Goal: Task Accomplishment & Management: Manage account settings

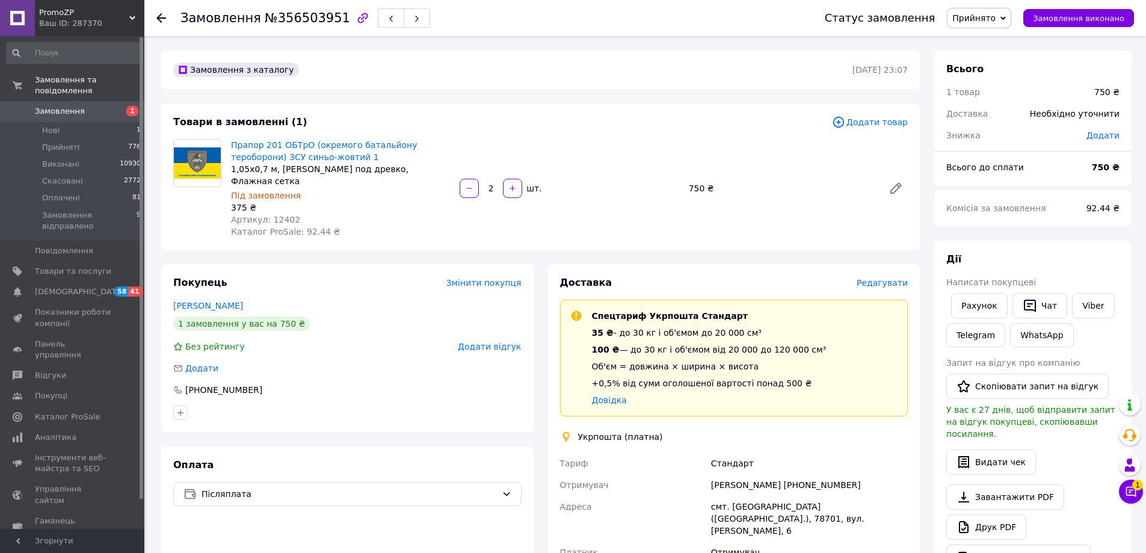
click at [899, 278] on span "Редагувати" at bounding box center [882, 283] width 51 height 10
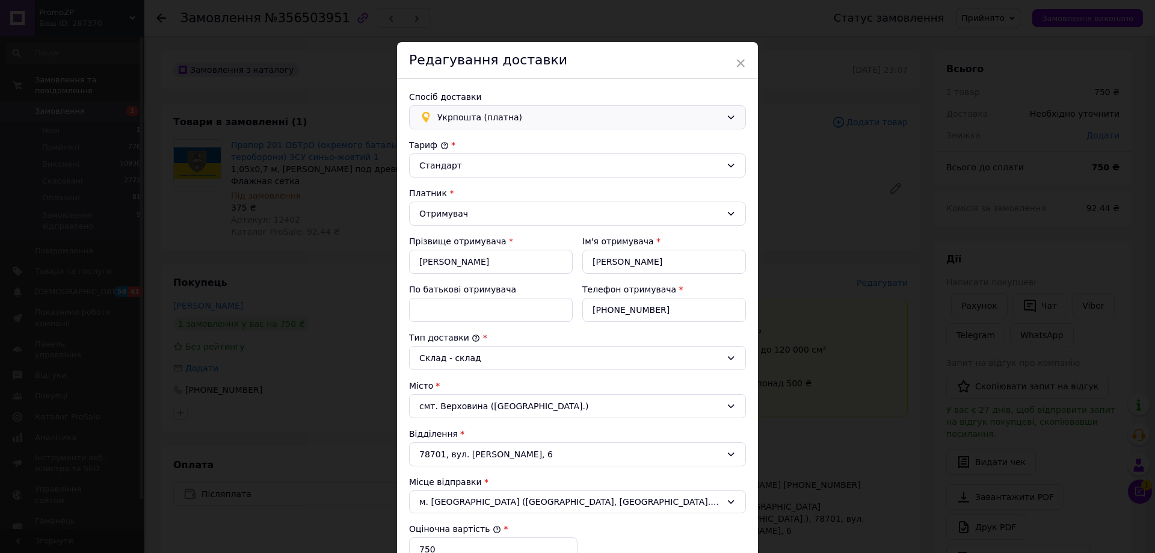
drag, startPoint x: 519, startPoint y: 116, endPoint x: 519, endPoint y: 123, distance: 6.6
click at [519, 120] on span "Укрпошта (платна)" at bounding box center [579, 117] width 284 height 13
click at [495, 162] on span "Нова Пошта (безкоштовно від 5500 ₴)" at bounding box center [586, 166] width 298 height 12
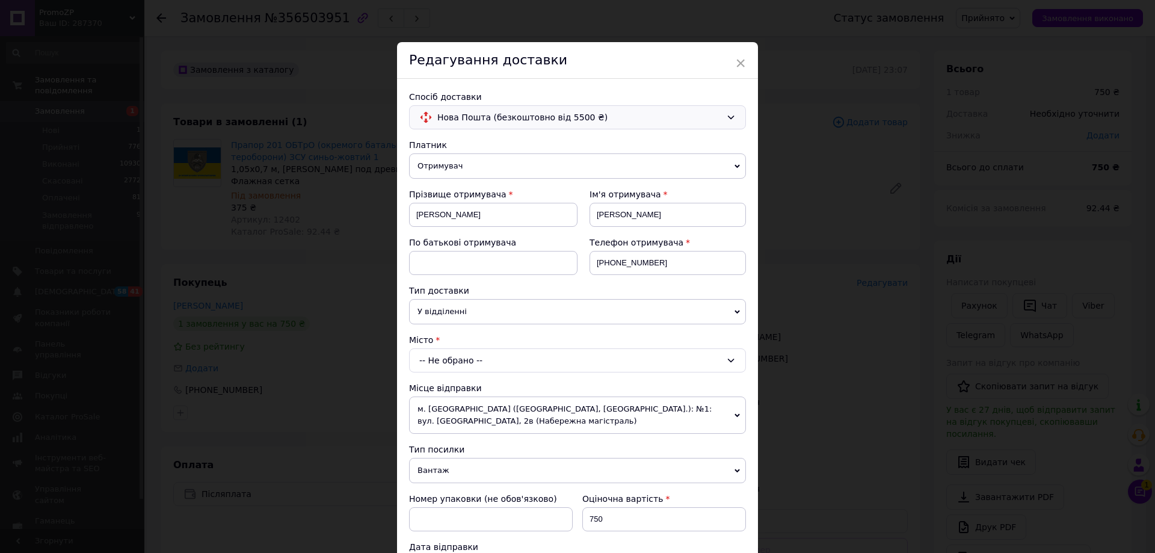
click at [484, 360] on div "-- Не обрано --" at bounding box center [577, 360] width 337 height 24
type input "верховина"
click at [498, 413] on li "смт. Верховина ([GEOGRAPHIC_DATA].)" at bounding box center [578, 411] width 336 height 19
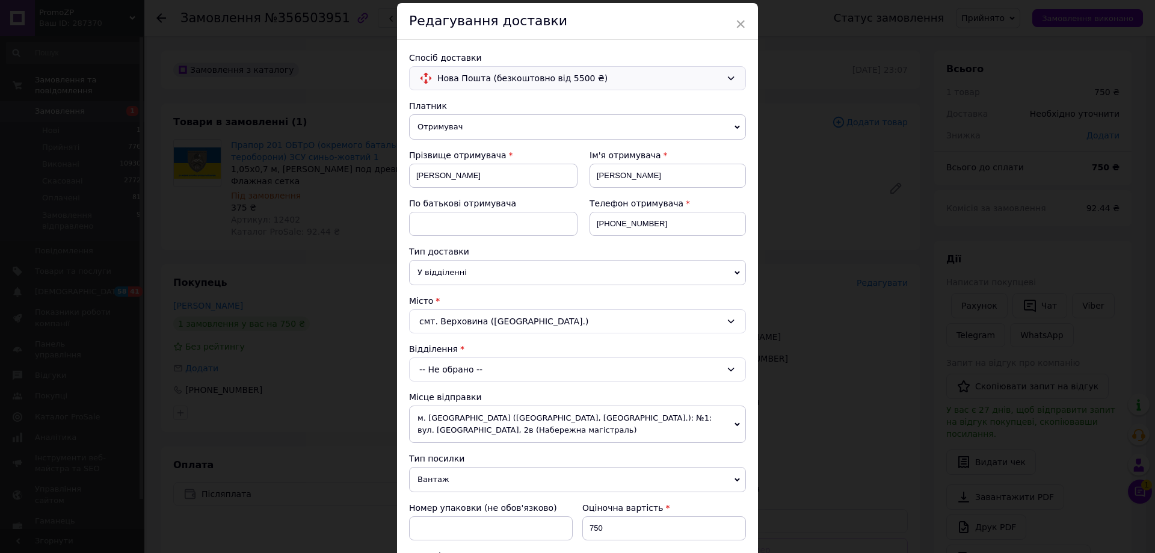
scroll to position [120, 0]
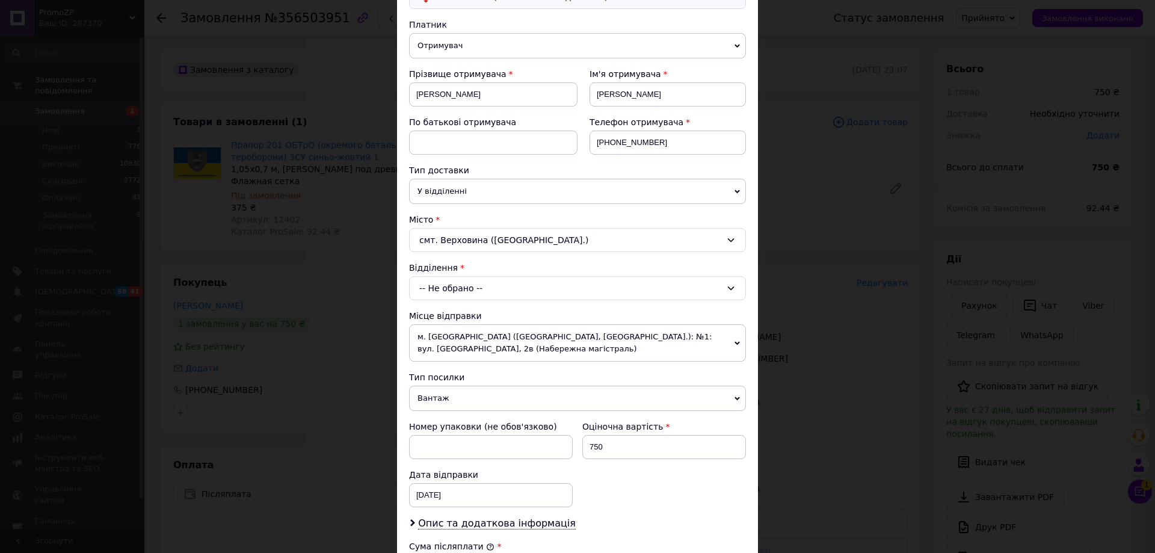
click at [467, 289] on div "-- Не обрано --" at bounding box center [577, 288] width 337 height 24
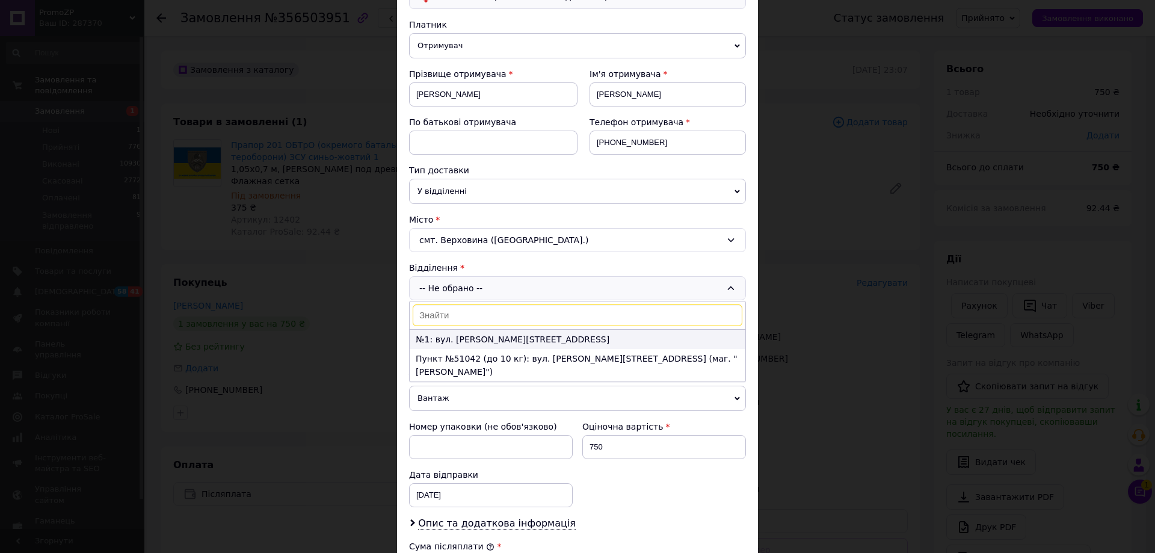
click at [476, 341] on li "№1: вул. [PERSON_NAME][STREET_ADDRESS]" at bounding box center [578, 339] width 336 height 19
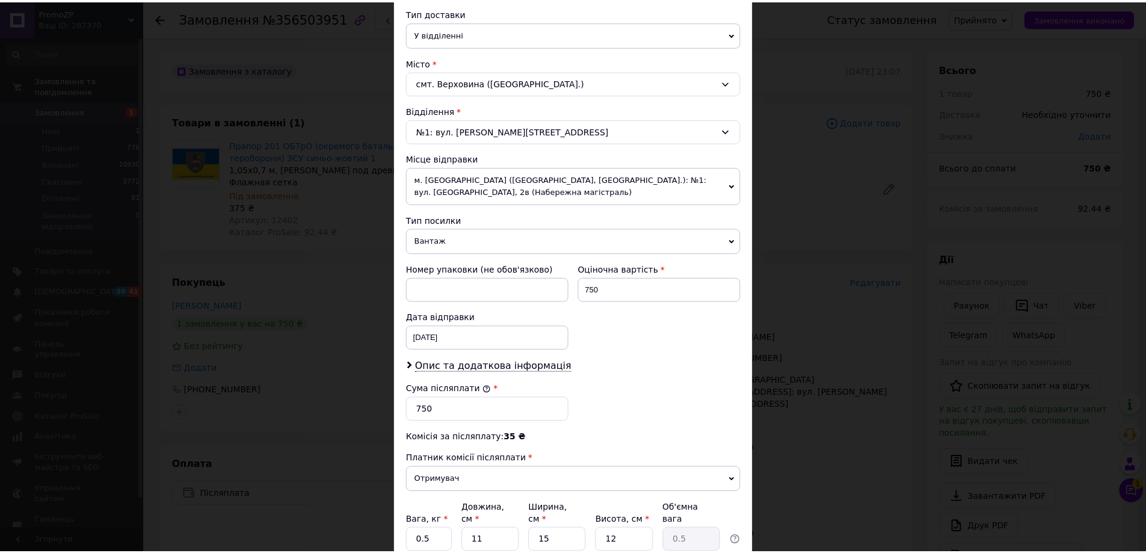
scroll to position [361, 0]
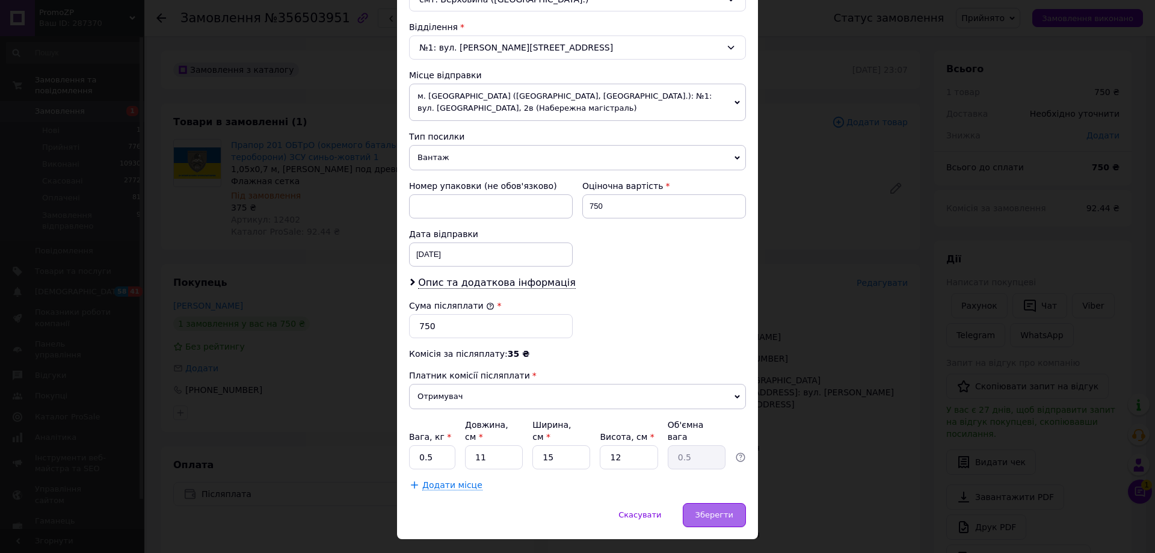
click at [715, 503] on div "Зберегти" at bounding box center [714, 515] width 63 height 24
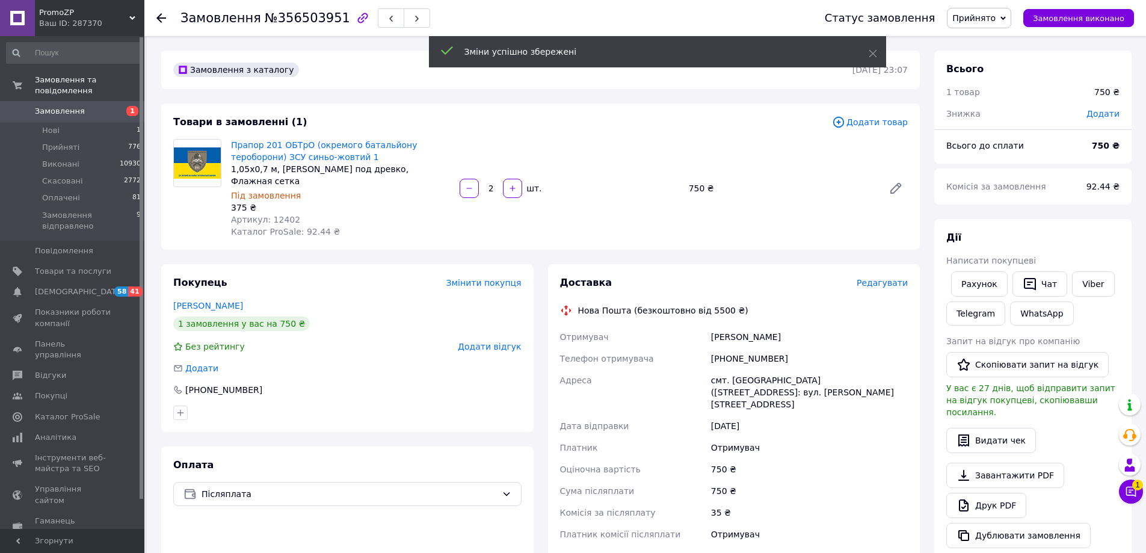
scroll to position [360, 0]
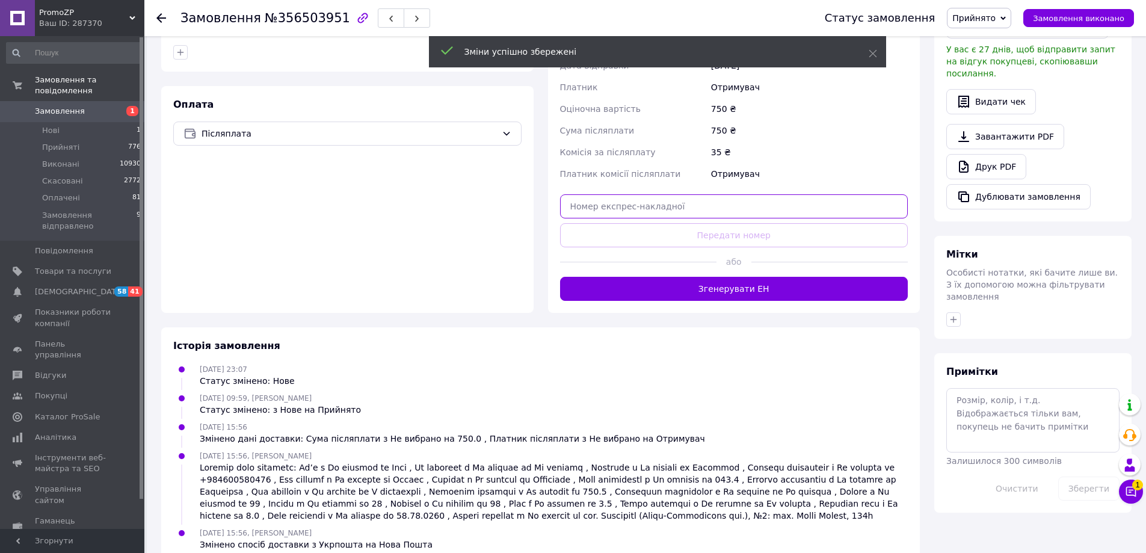
click at [742, 194] on input "text" at bounding box center [734, 206] width 348 height 24
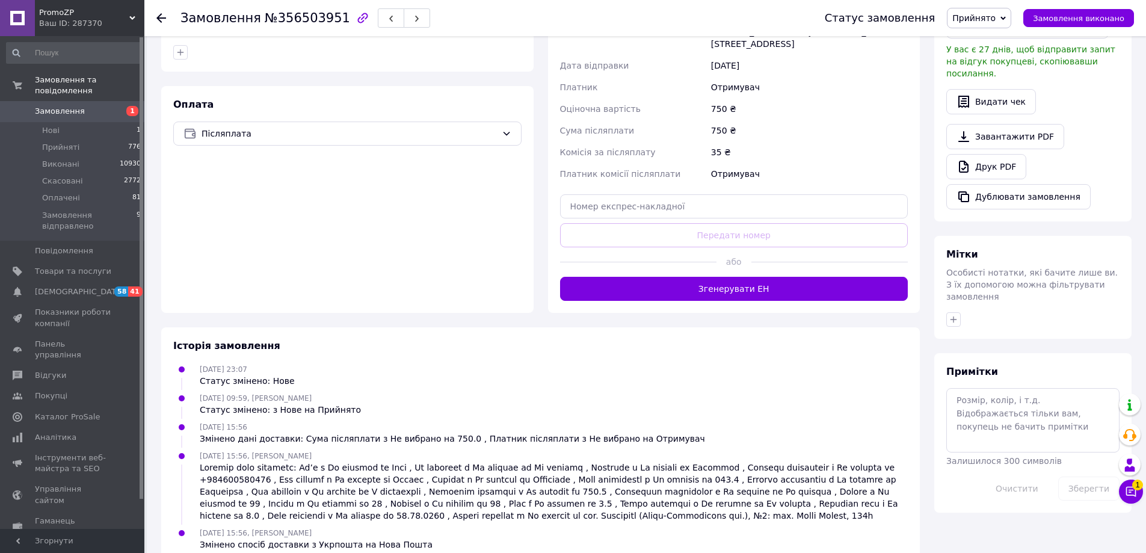
drag, startPoint x: 663, startPoint y: 168, endPoint x: 669, endPoint y: 182, distance: 15.6
click at [663, 168] on div "Доставка Редагувати Нова Пошта (безкоштовно від 5500 ₴) Отримувач [PERSON_NAME]…" at bounding box center [734, 108] width 348 height 385
click at [644, 194] on input "text" at bounding box center [734, 206] width 348 height 24
paste input "20451225200303"
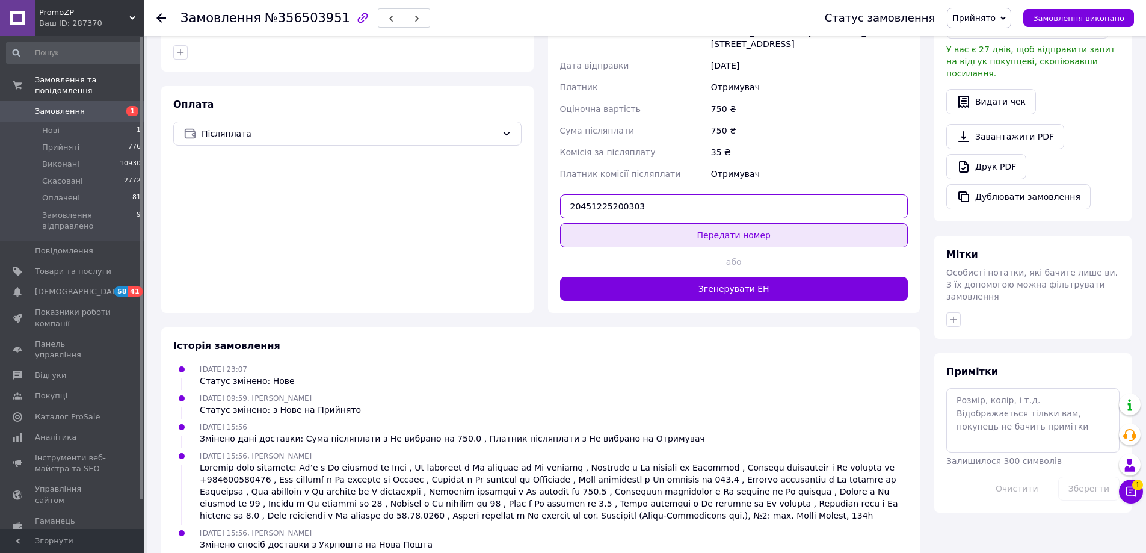
type input "20451225200303"
click at [706, 223] on button "Передати номер" at bounding box center [734, 235] width 348 height 24
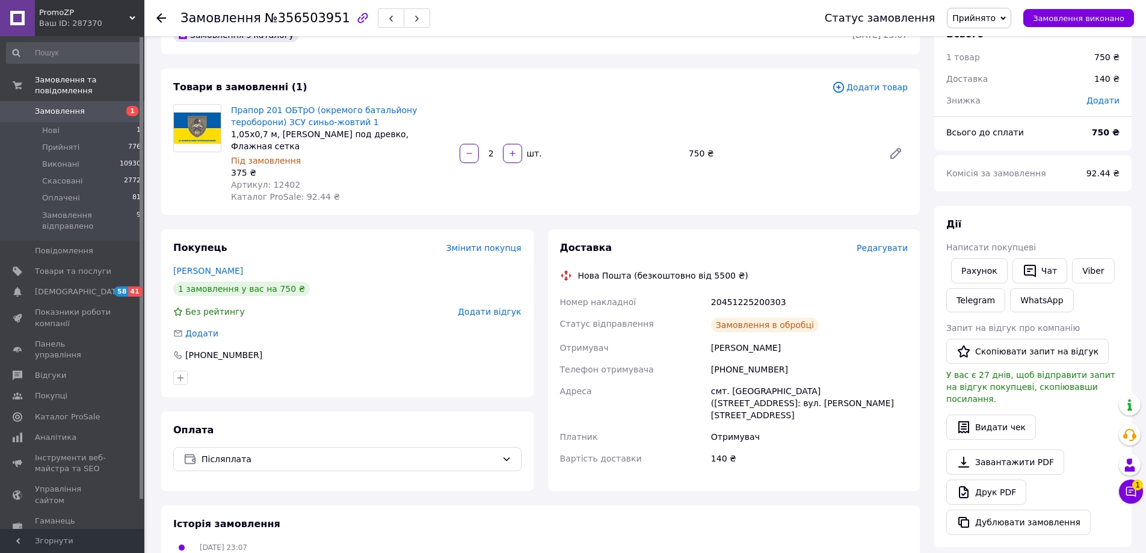
scroll to position [0, 0]
